Goal: Task Accomplishment & Management: Use online tool/utility

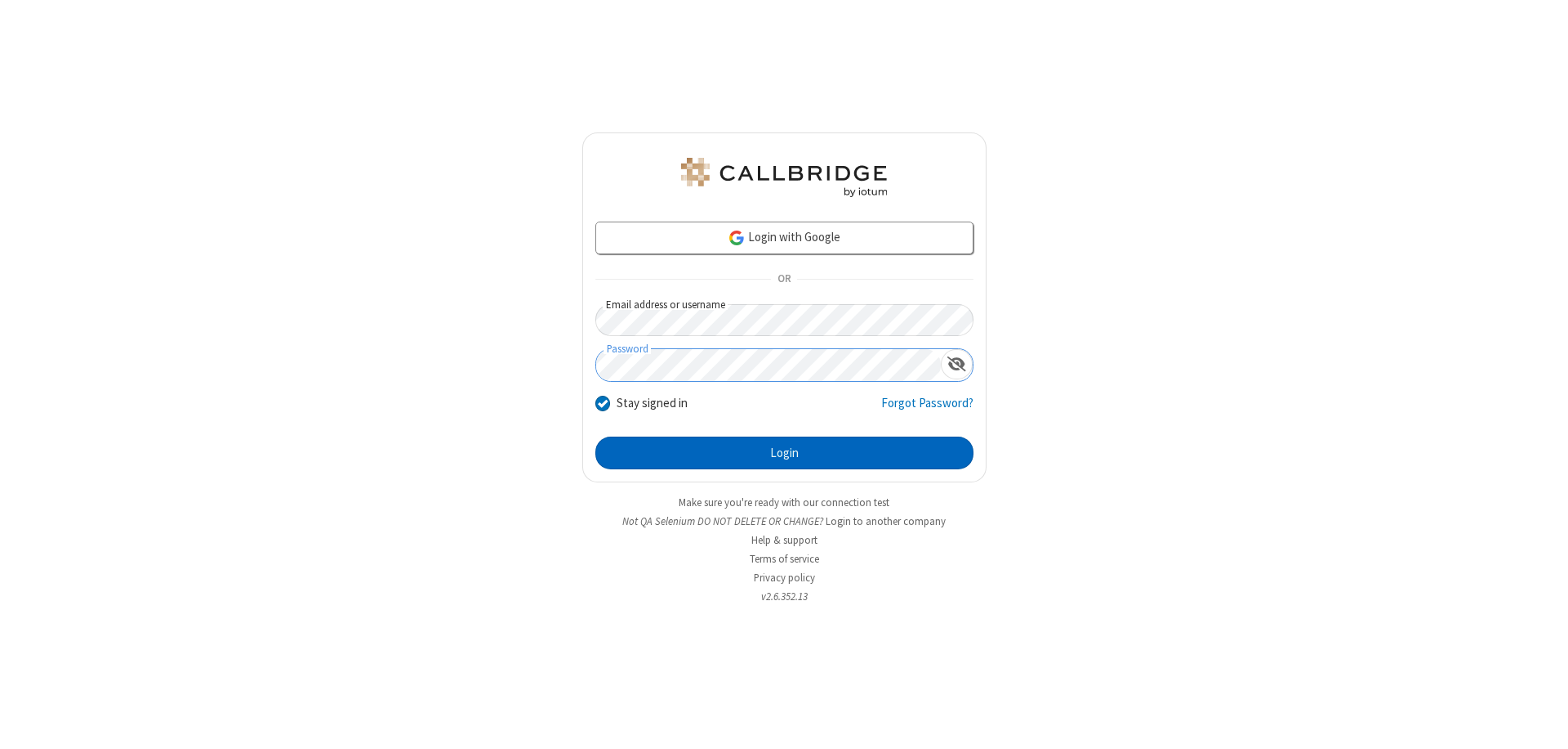
click at [784, 453] on button "Login" at bounding box center [785, 452] width 378 height 32
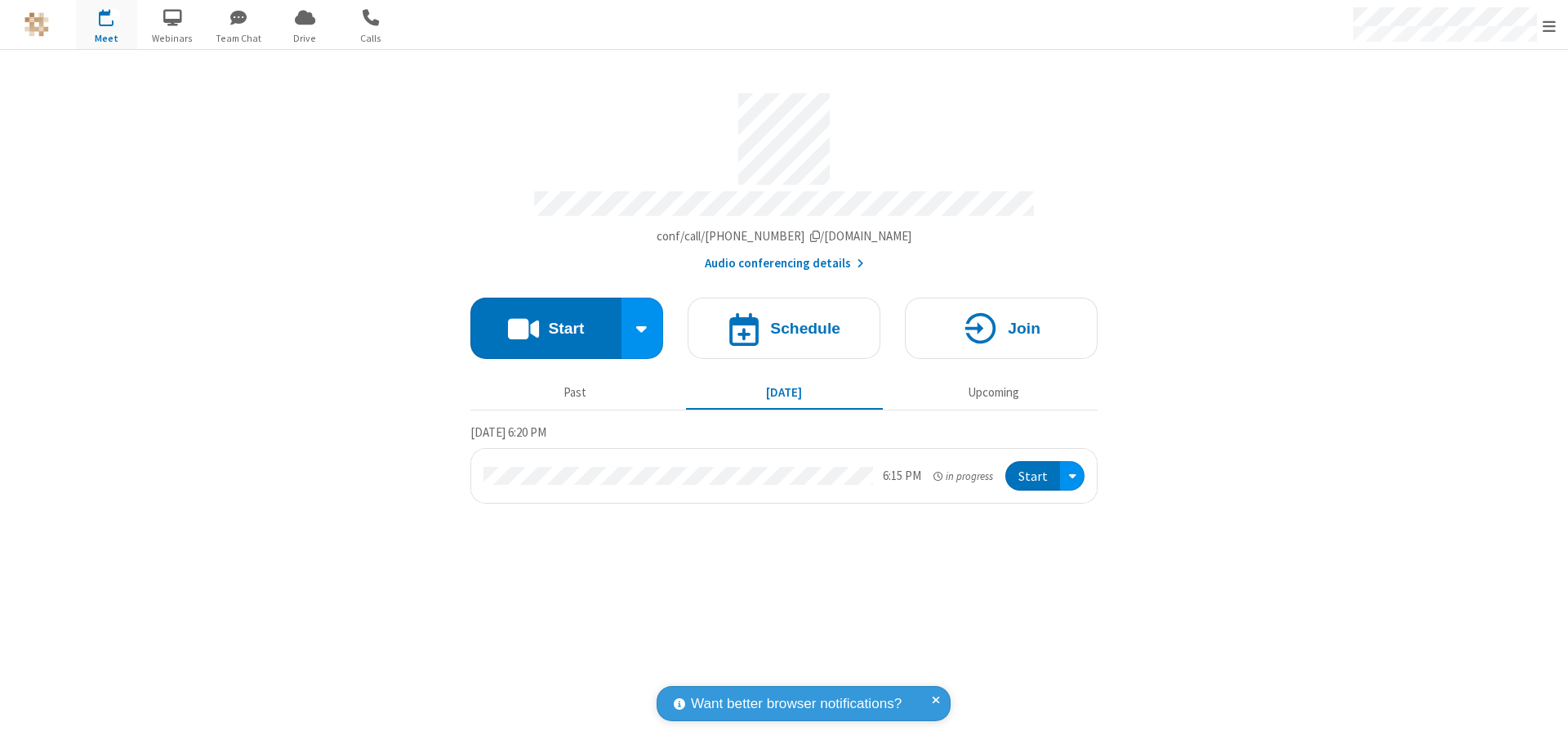
click at [546, 321] on button "Start" at bounding box center [546, 327] width 151 height 62
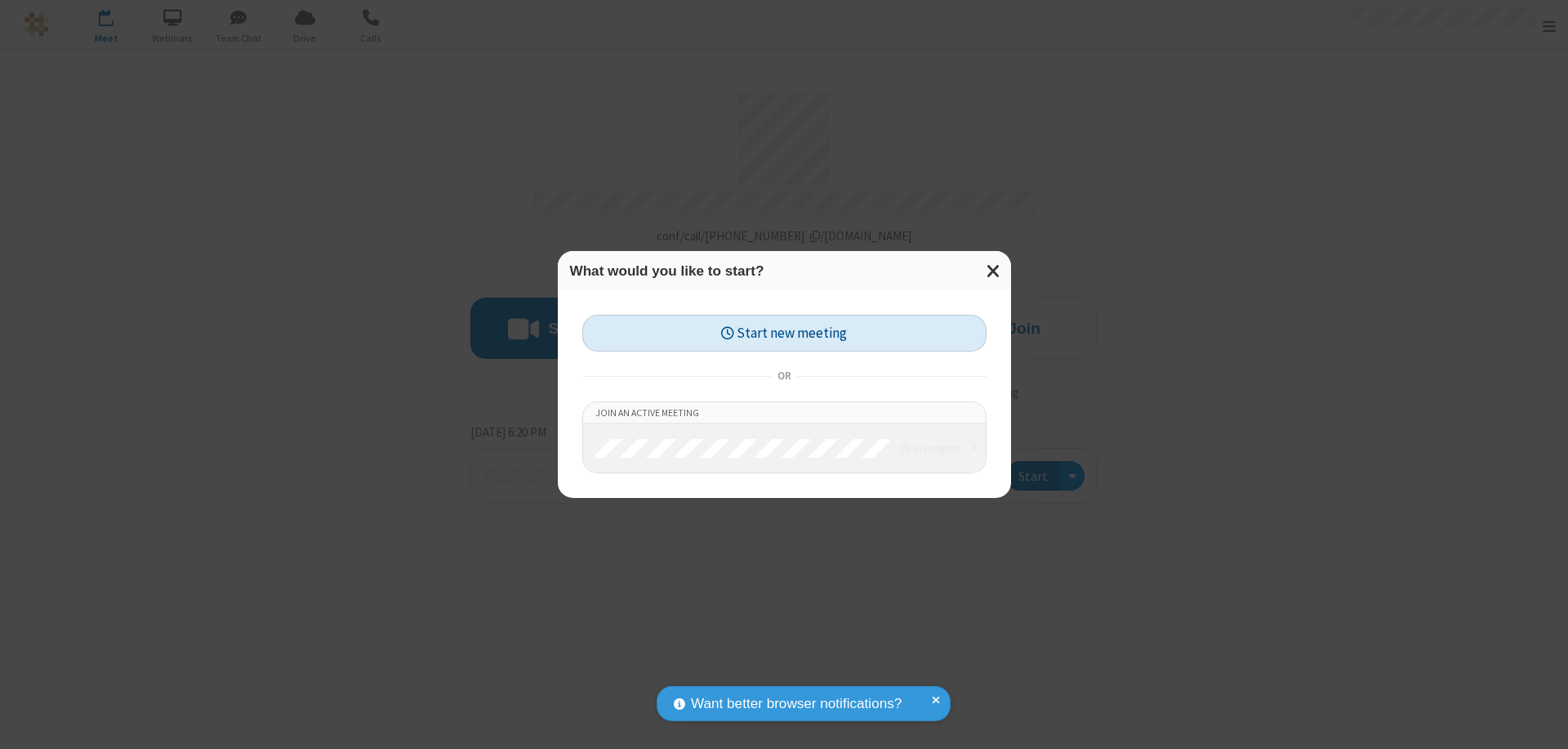
click at [784, 332] on button "Start new meeting" at bounding box center [784, 333] width 405 height 37
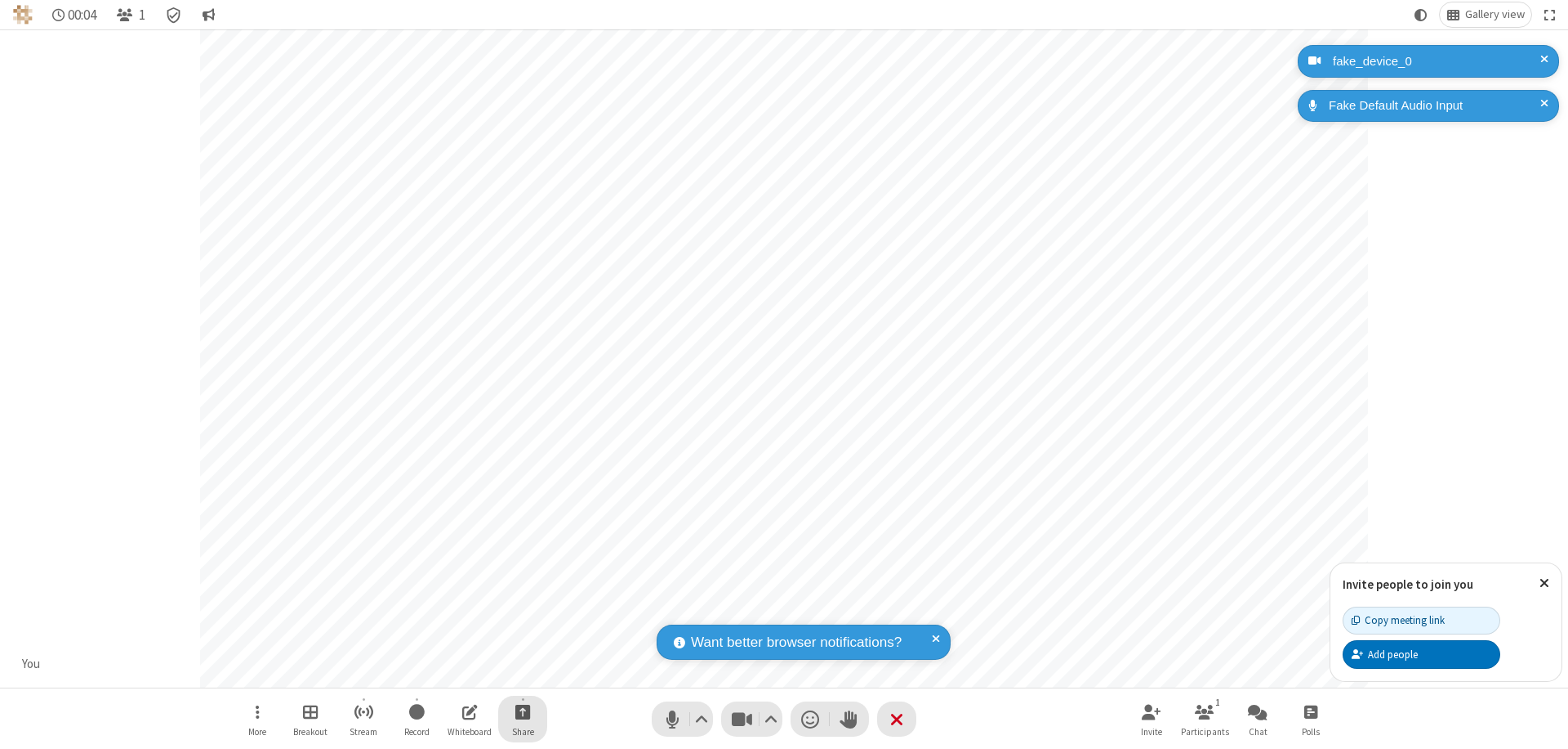
click at [522, 711] on span "Start sharing" at bounding box center [523, 711] width 16 height 21
click at [522, 611] on span "Share additional camera" at bounding box center [532, 615] width 121 height 14
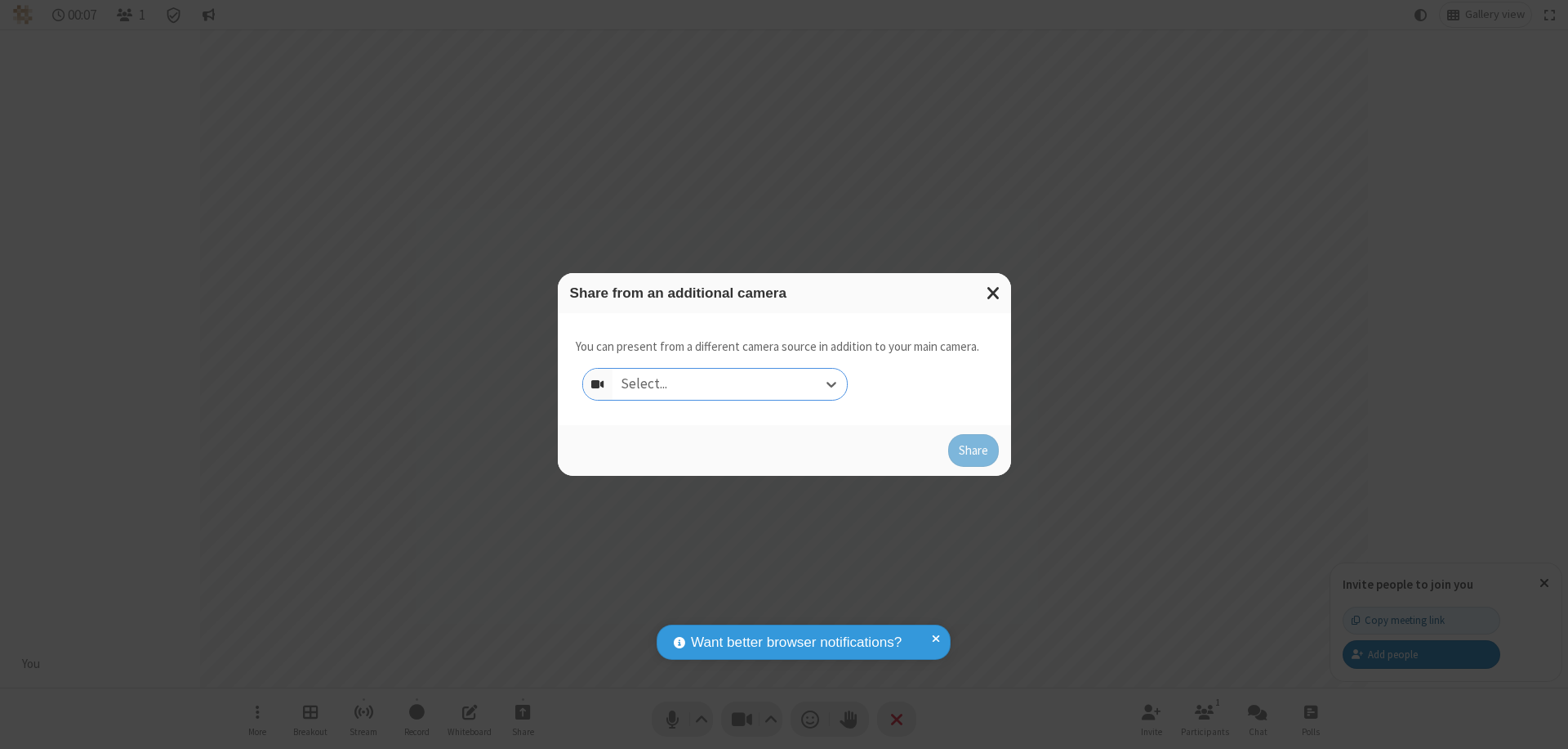
click at [729, 384] on div "Select..." at bounding box center [729, 384] width 234 height 31
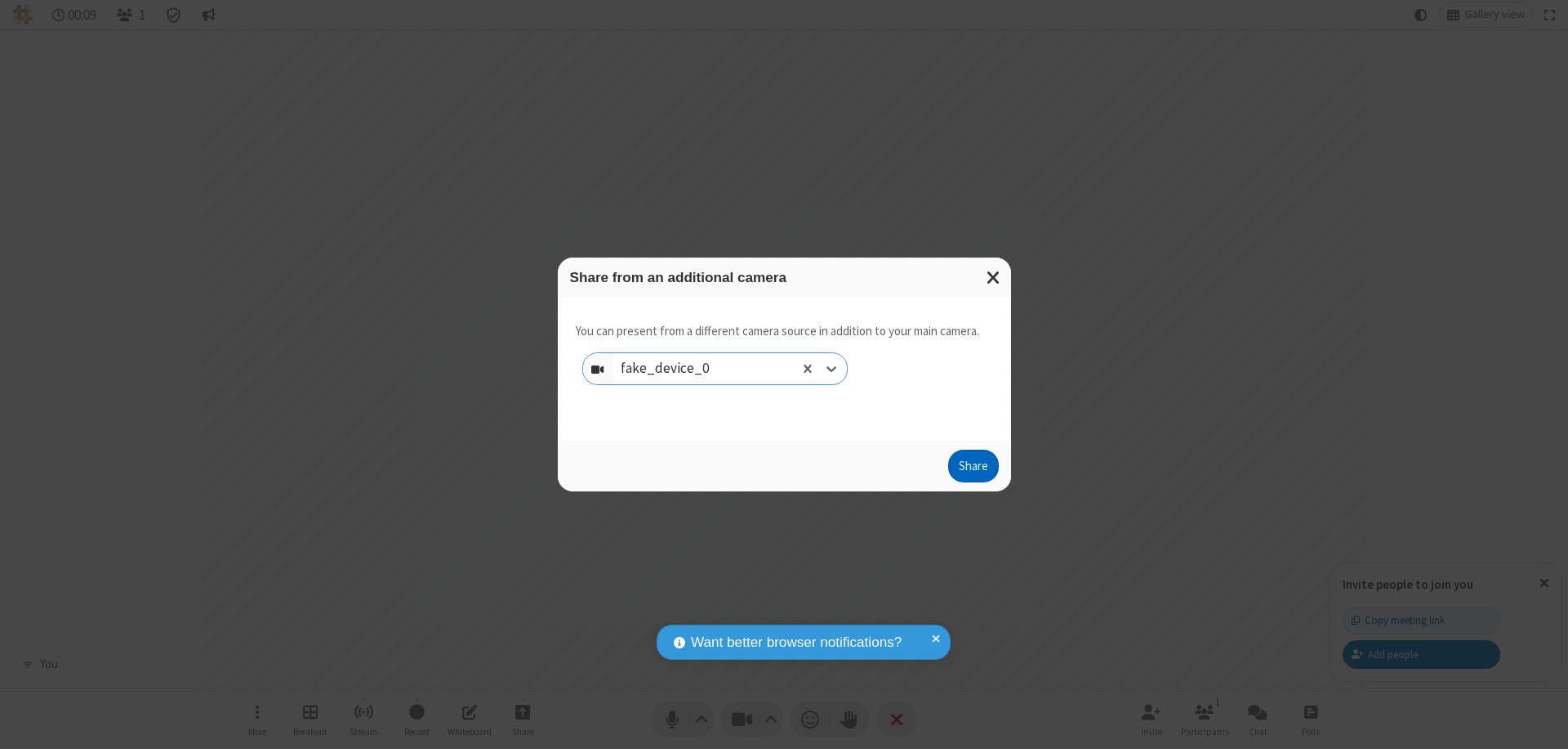
click at [973, 469] on button "Share" at bounding box center [974, 465] width 51 height 32
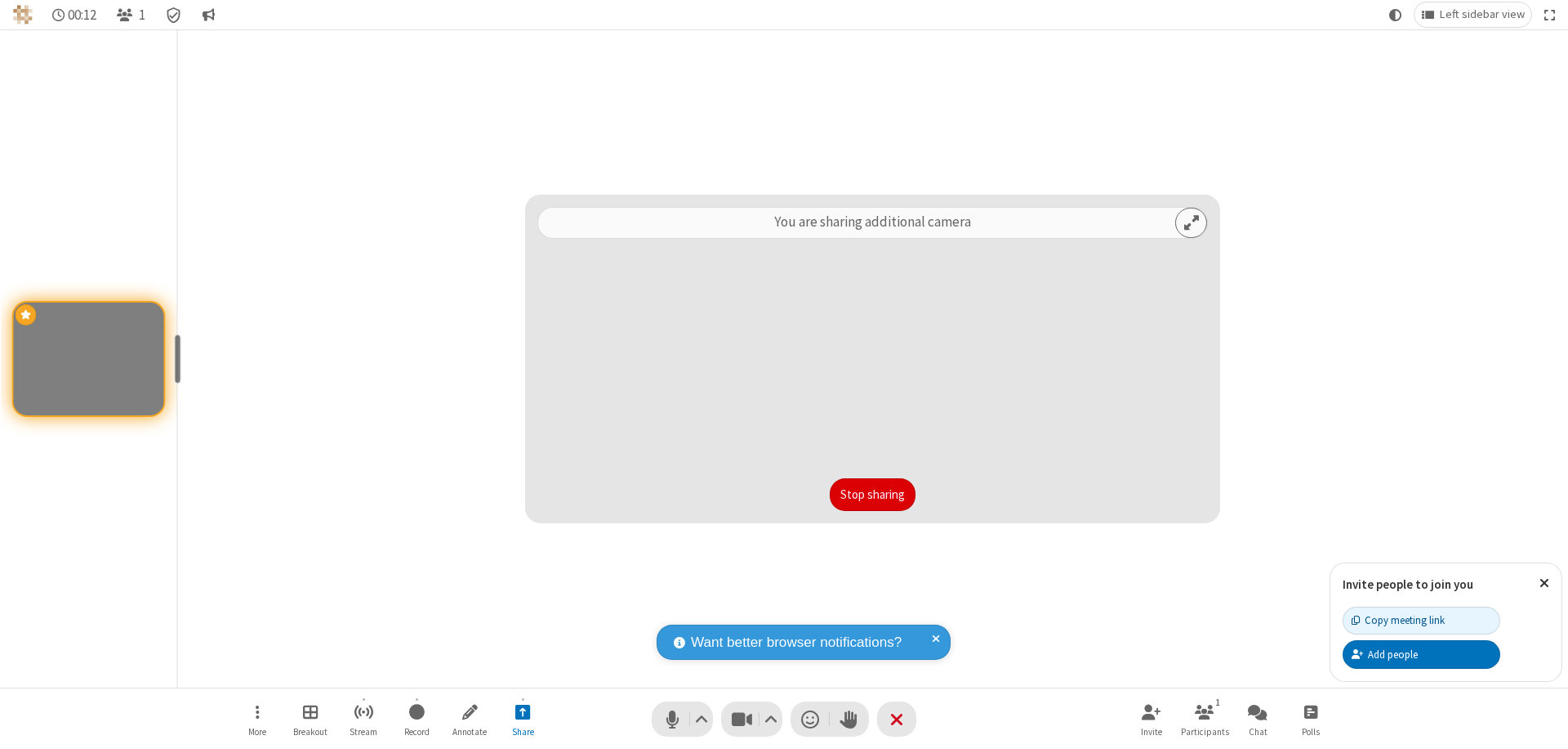
click at [872, 494] on button "Stop sharing" at bounding box center [873, 494] width 86 height 32
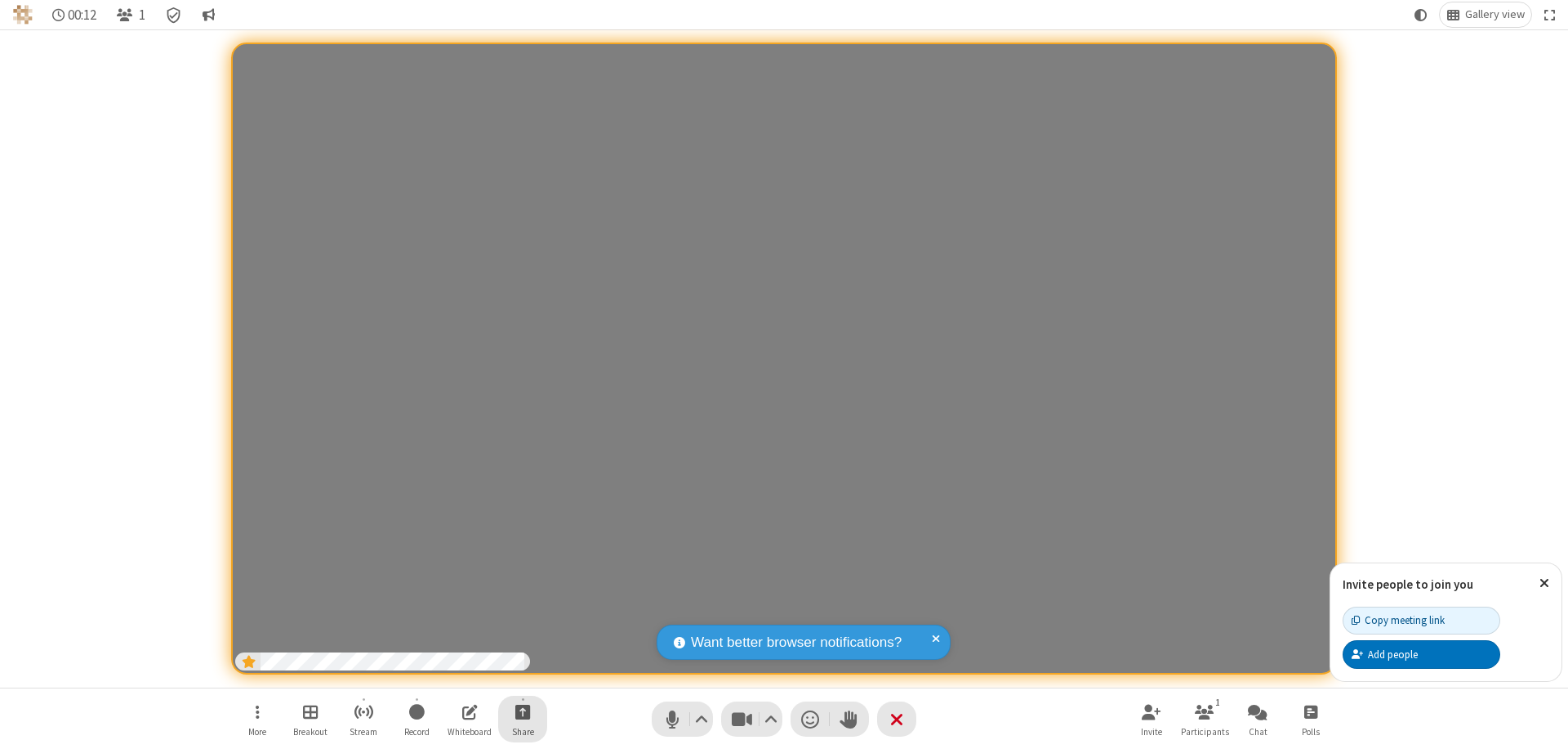
click at [522, 711] on span "Start sharing" at bounding box center [523, 711] width 16 height 21
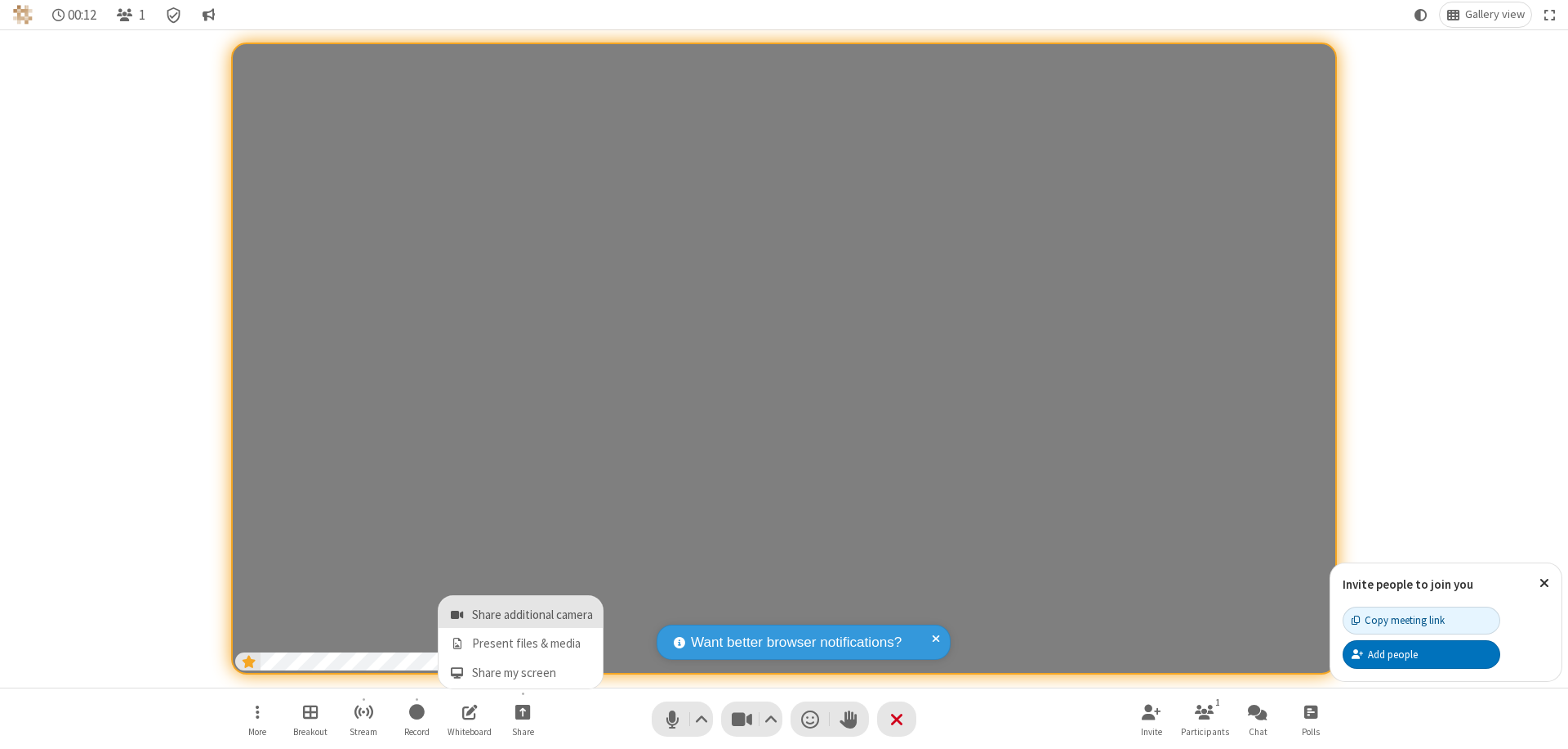
click at [522, 611] on span "Share additional camera" at bounding box center [532, 615] width 121 height 14
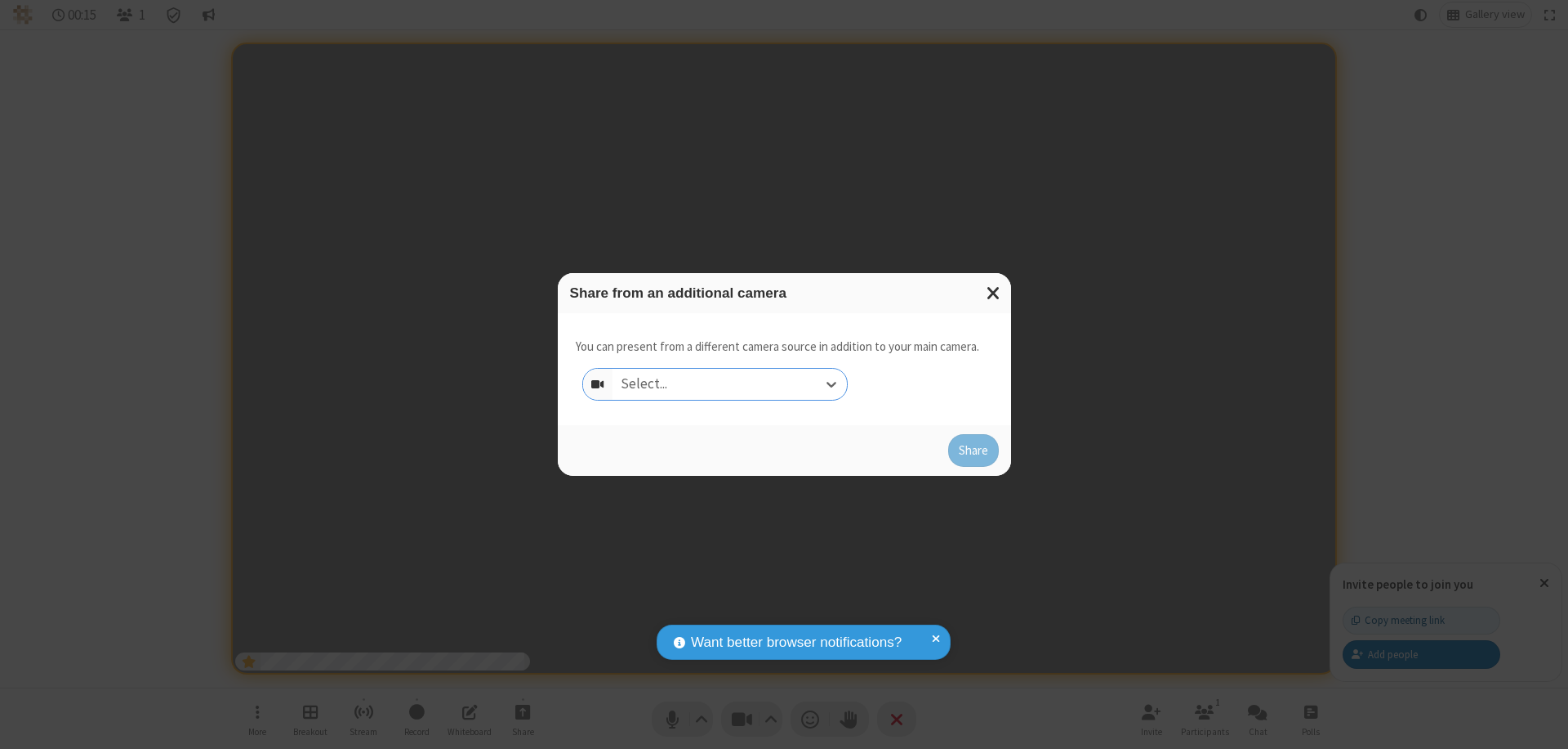
click at [729, 384] on div "Select..." at bounding box center [729, 384] width 234 height 31
